Goal: Check status: Check status

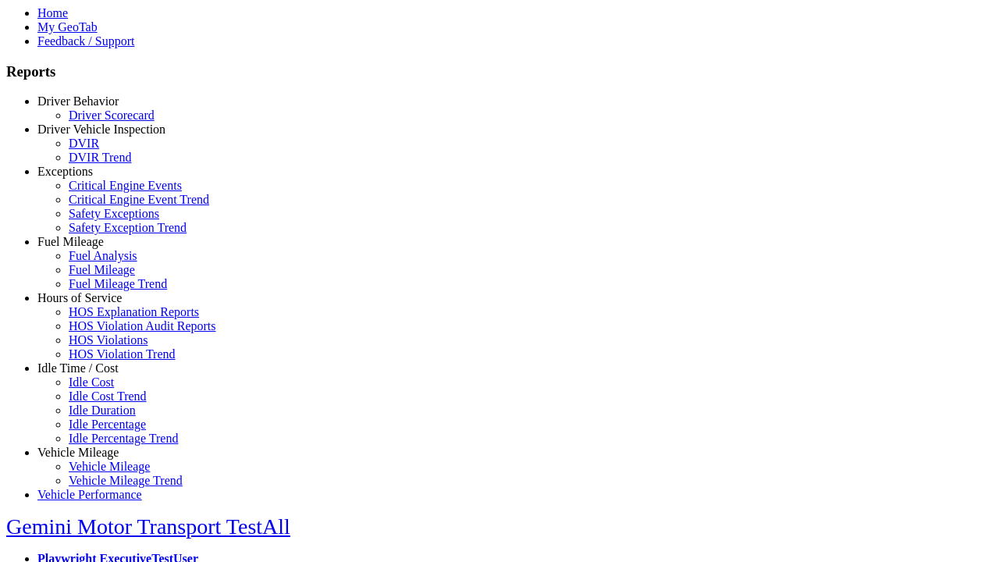
click at [90, 304] on link "Hours of Service" at bounding box center [79, 297] width 84 height 13
click at [101, 318] on link "HOS Explanation Reports" at bounding box center [134, 311] width 130 height 13
